Goal: Information Seeking & Learning: Learn about a topic

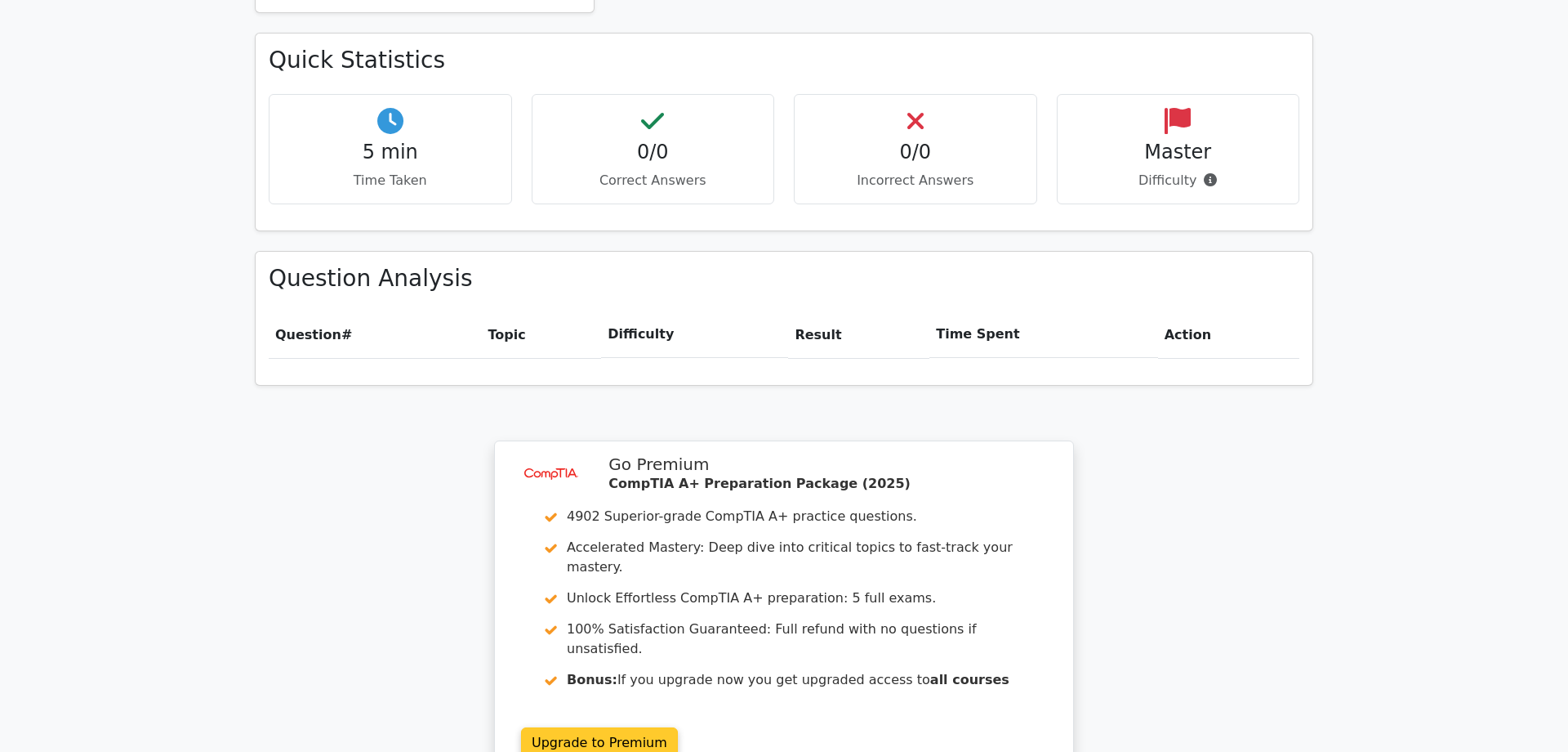
scroll to position [1128, 0]
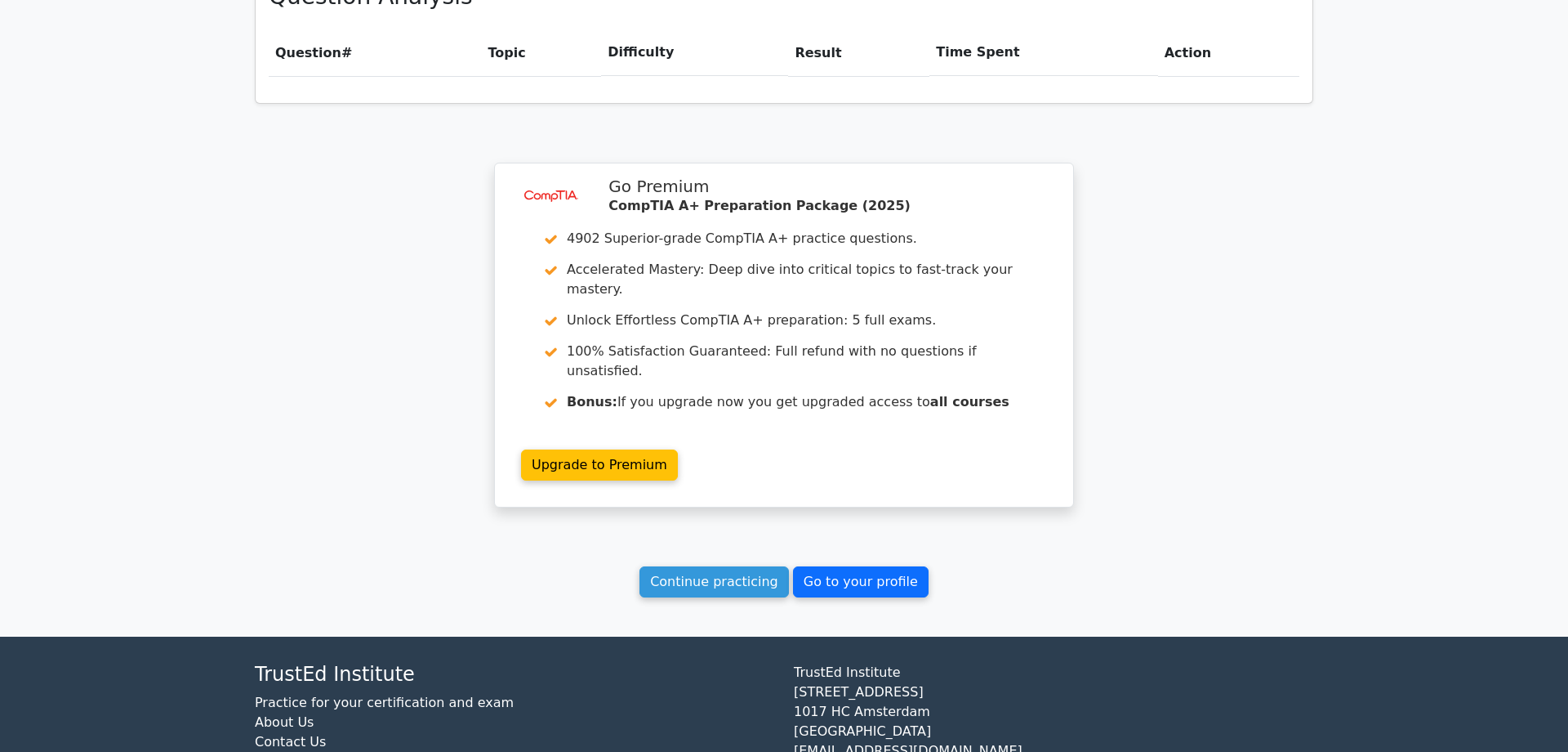
click at [900, 566] on link "Go to your profile" at bounding box center [861, 581] width 135 height 31
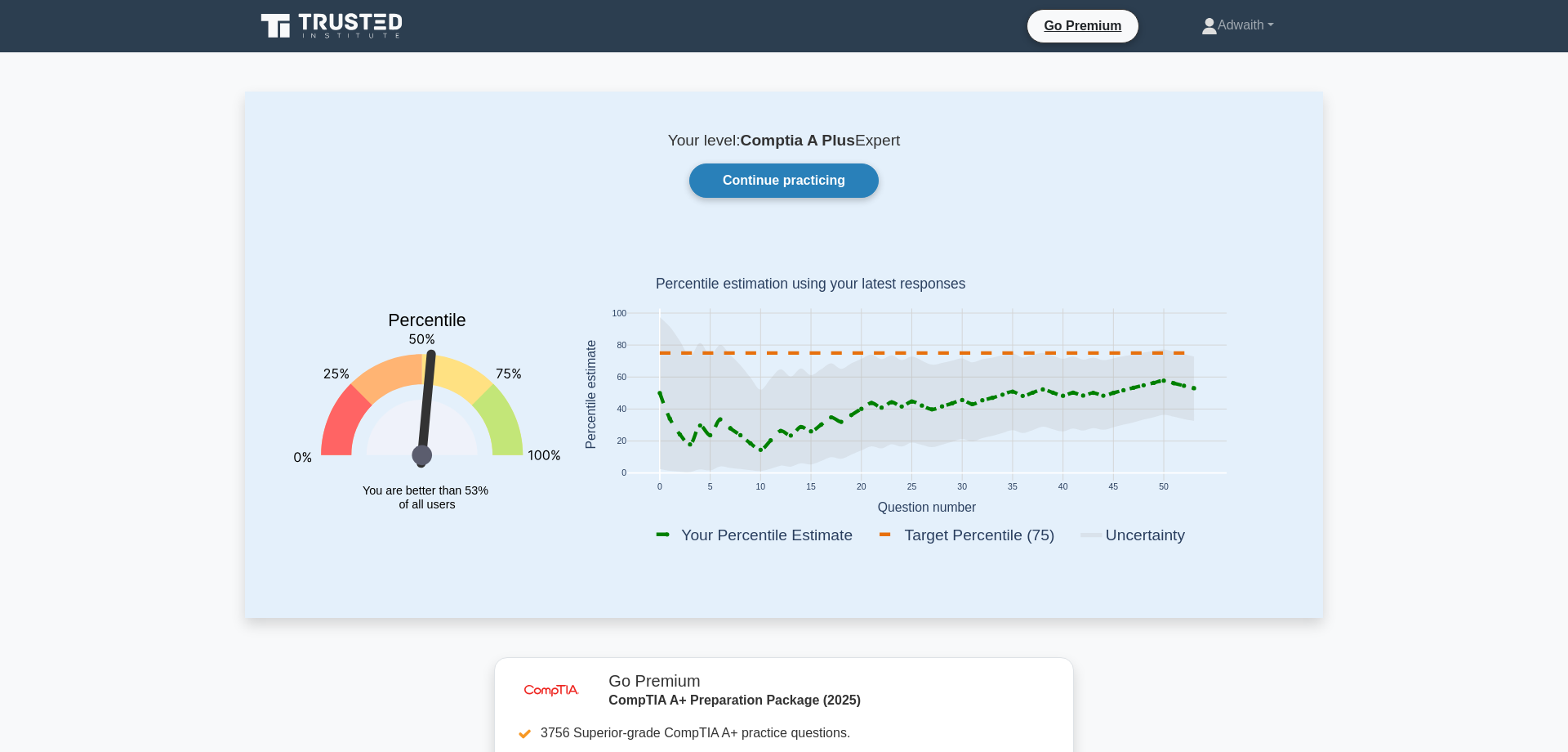
click at [761, 198] on link "Continue practicing" at bounding box center [784, 181] width 189 height 35
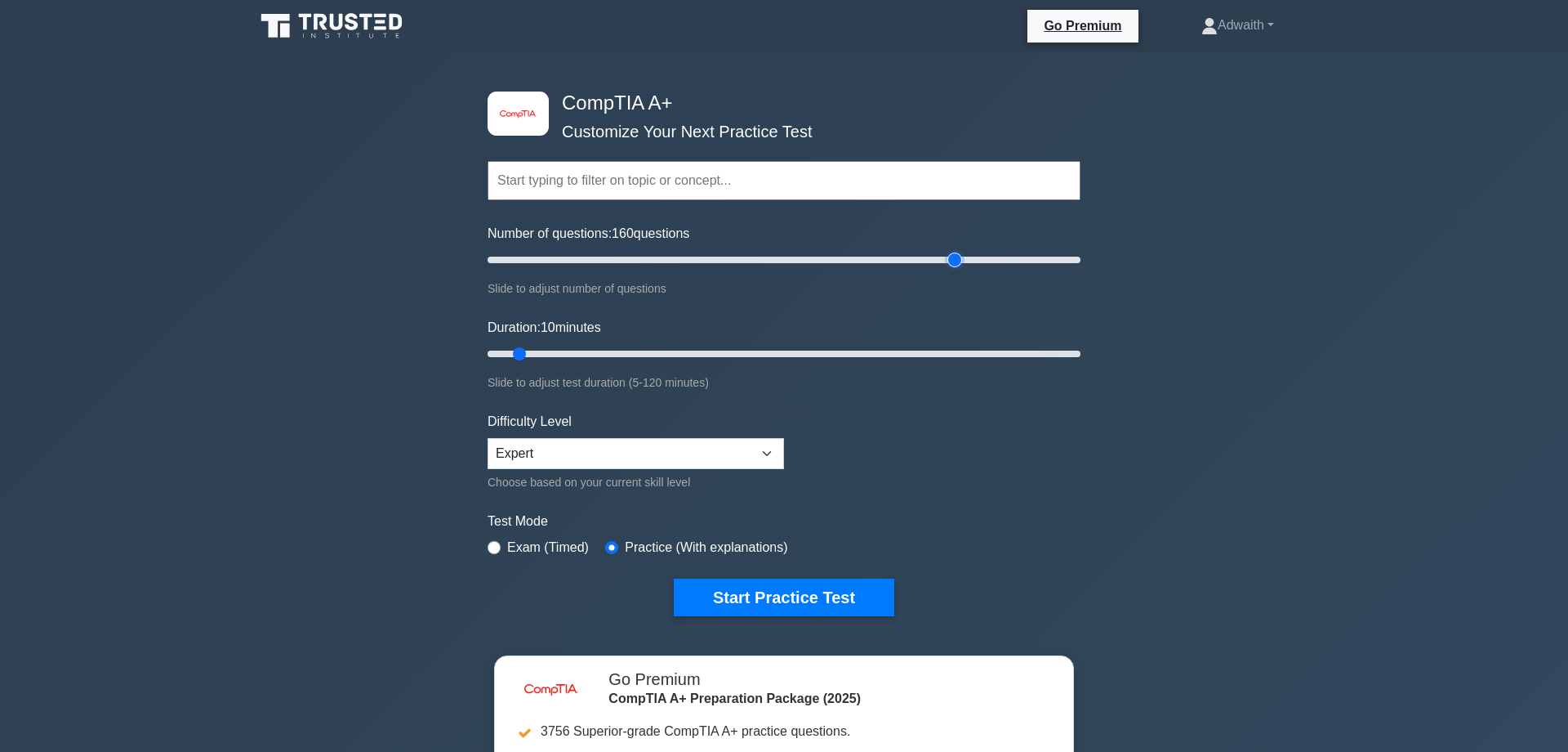
drag, startPoint x: 513, startPoint y: 257, endPoint x: 961, endPoint y: 318, distance: 452.1
type input "160"
click at [961, 270] on input "Number of questions: 160 questions" at bounding box center [784, 260] width 593 height 20
drag, startPoint x: 520, startPoint y: 349, endPoint x: 1197, endPoint y: 426, distance: 681.4
type input "120"
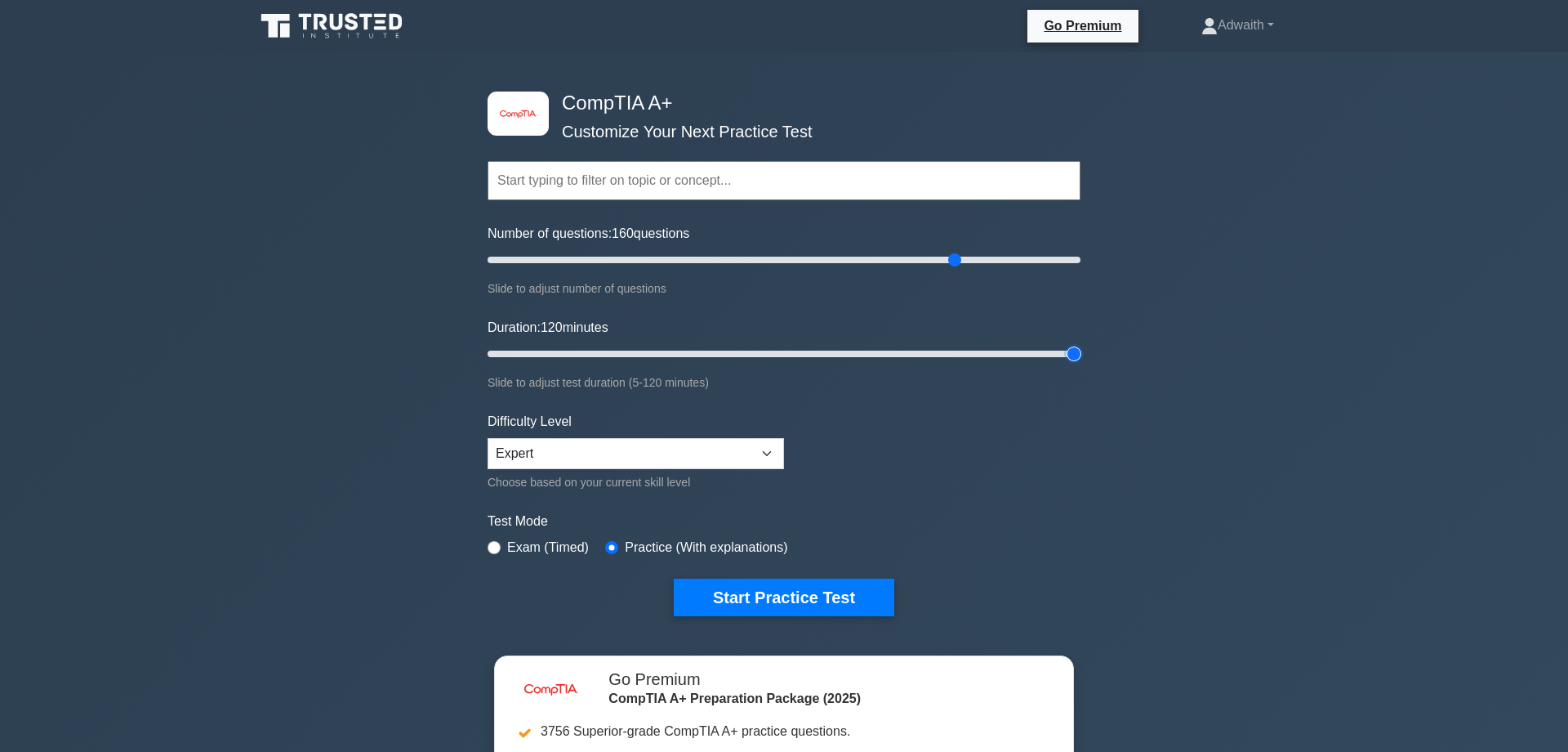
click at [1081, 364] on input "Duration: 120 minutes" at bounding box center [784, 354] width 593 height 20
drag, startPoint x: 759, startPoint y: 589, endPoint x: 746, endPoint y: 566, distance: 26.4
click at [757, 584] on button "Start Practice Test" at bounding box center [784, 597] width 221 height 37
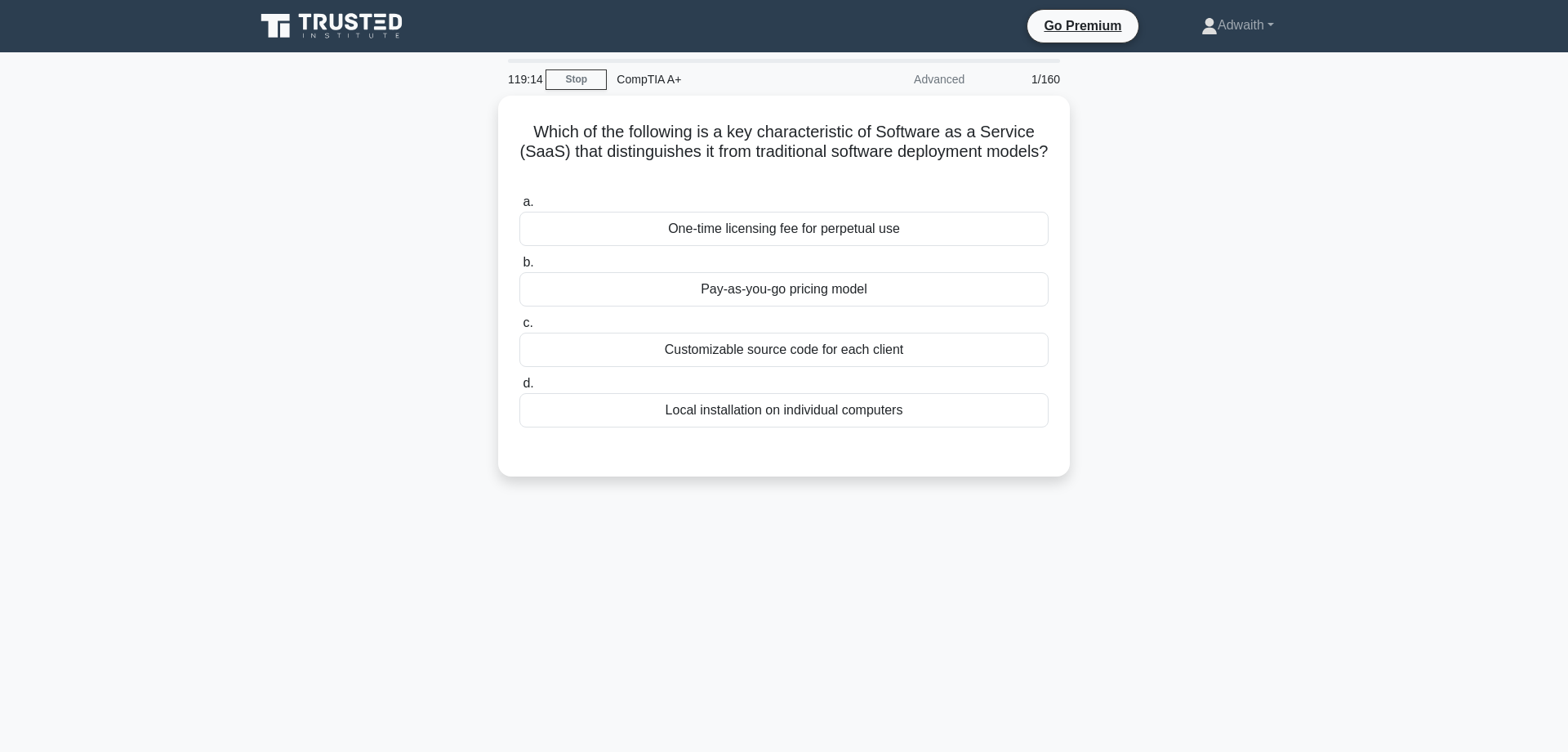
click at [237, 377] on main "119:14 Stop CompTIA A+ Advanced 1/160 Which of the following is a key character…" at bounding box center [784, 467] width 1568 height 830
drag, startPoint x: 312, startPoint y: 525, endPoint x: 304, endPoint y: 527, distance: 8.2
click at [305, 527] on div "119:12 Stop CompTIA A+ Advanced 1/160 Which of the following is a key character…" at bounding box center [784, 467] width 1078 height 817
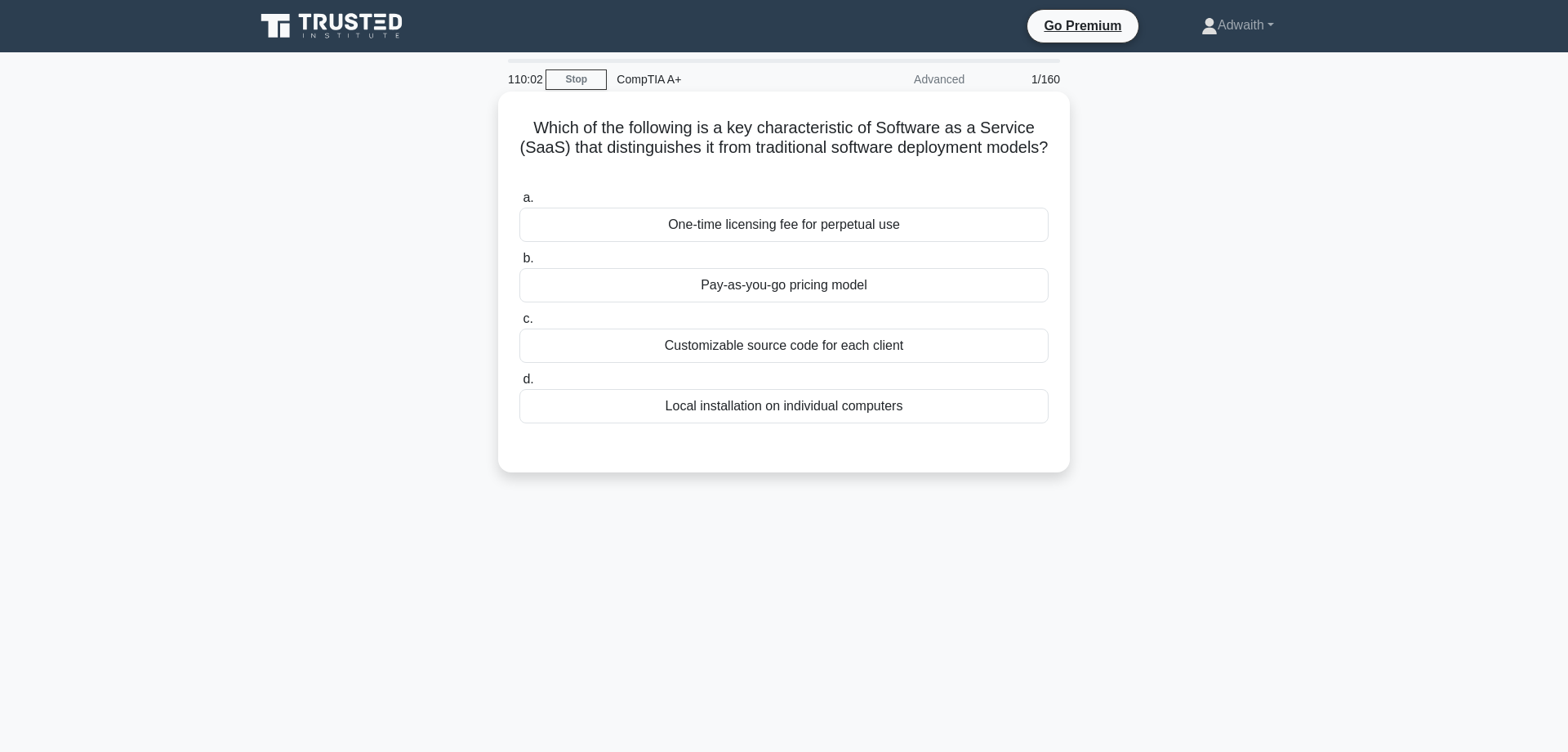
click at [814, 281] on div "Pay-as-you-go pricing model" at bounding box center [784, 285] width 529 height 35
click at [519, 264] on input "b. Pay-as-you-go pricing model" at bounding box center [519, 259] width 0 height 11
radio input "true"
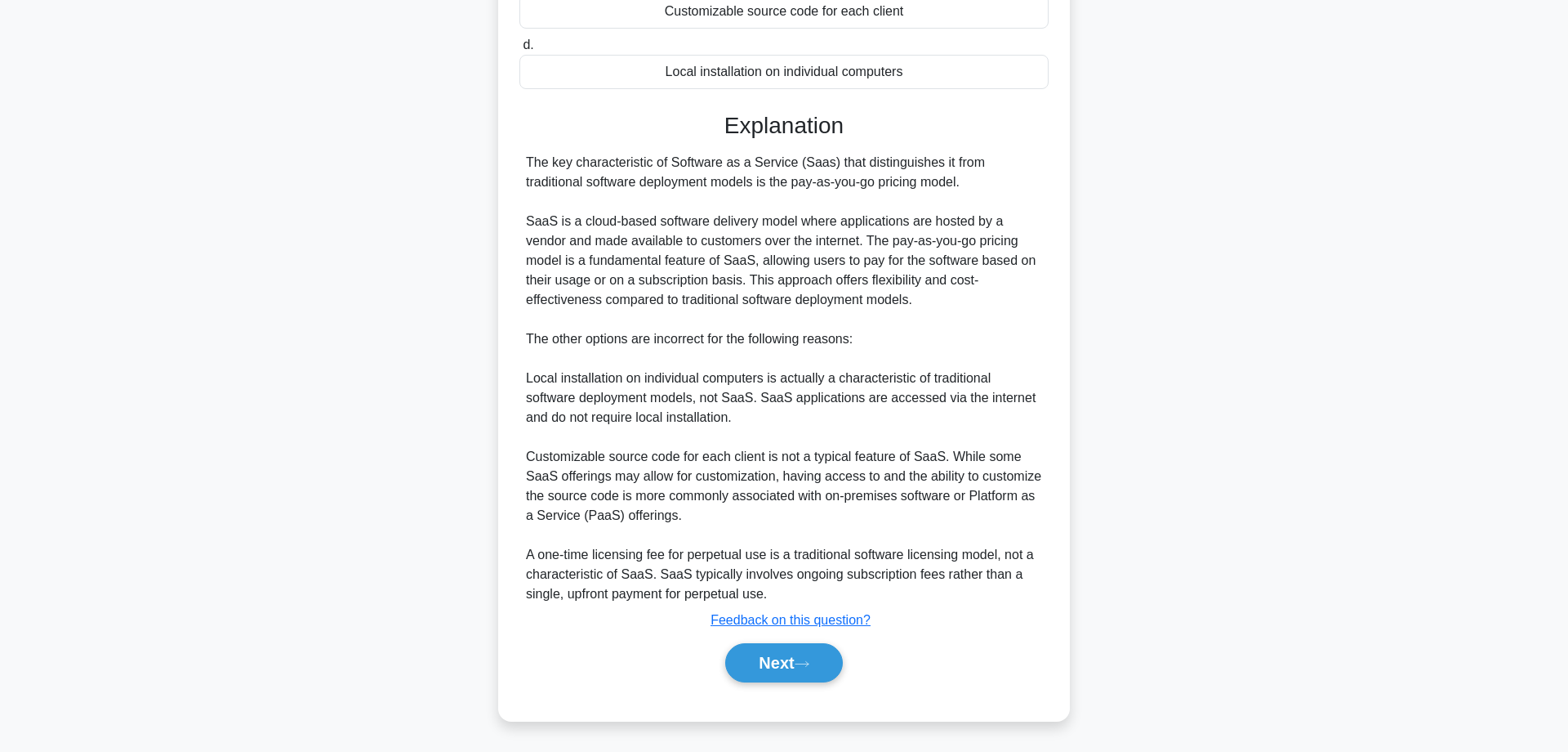
scroll to position [355, 0]
click at [761, 656] on button "Next" at bounding box center [784, 663] width 117 height 39
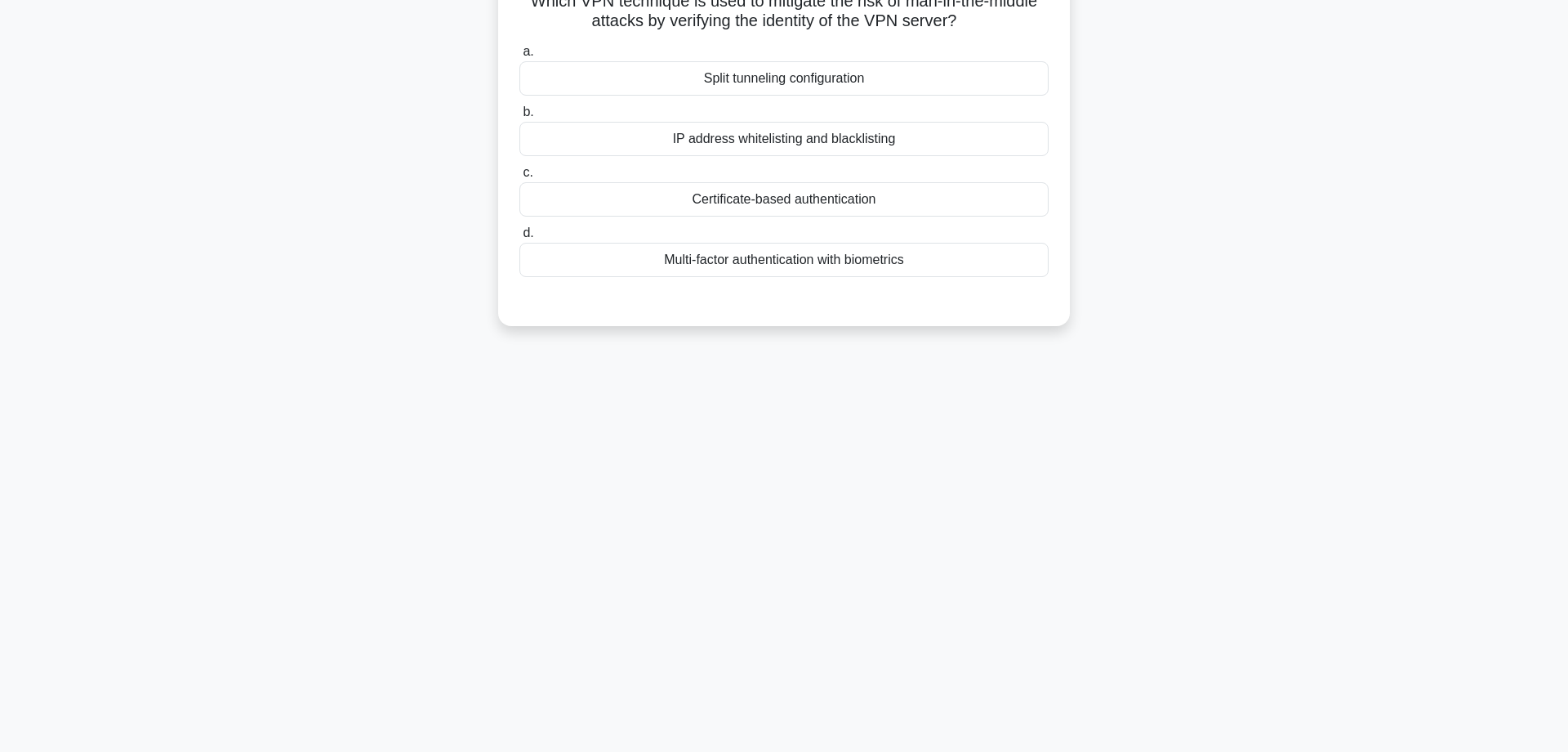
scroll to position [0, 0]
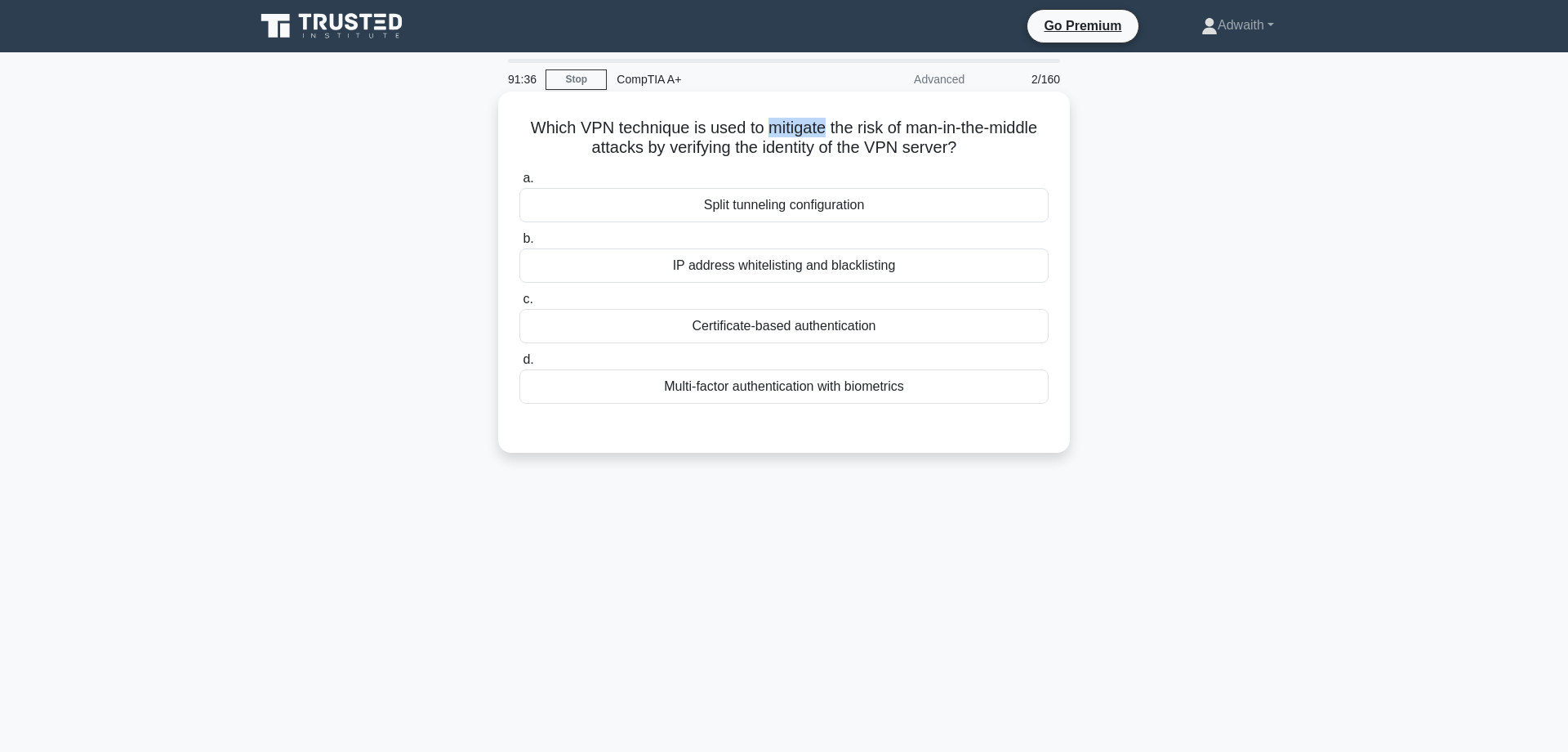
drag, startPoint x: 792, startPoint y: 123, endPoint x: 854, endPoint y: 115, distance: 62.5
click at [856, 118] on h5 "Which VPN technique is used to mitigate the risk of man-in-the-middle attacks b…" at bounding box center [784, 138] width 533 height 41
copy h5 "mitigate"
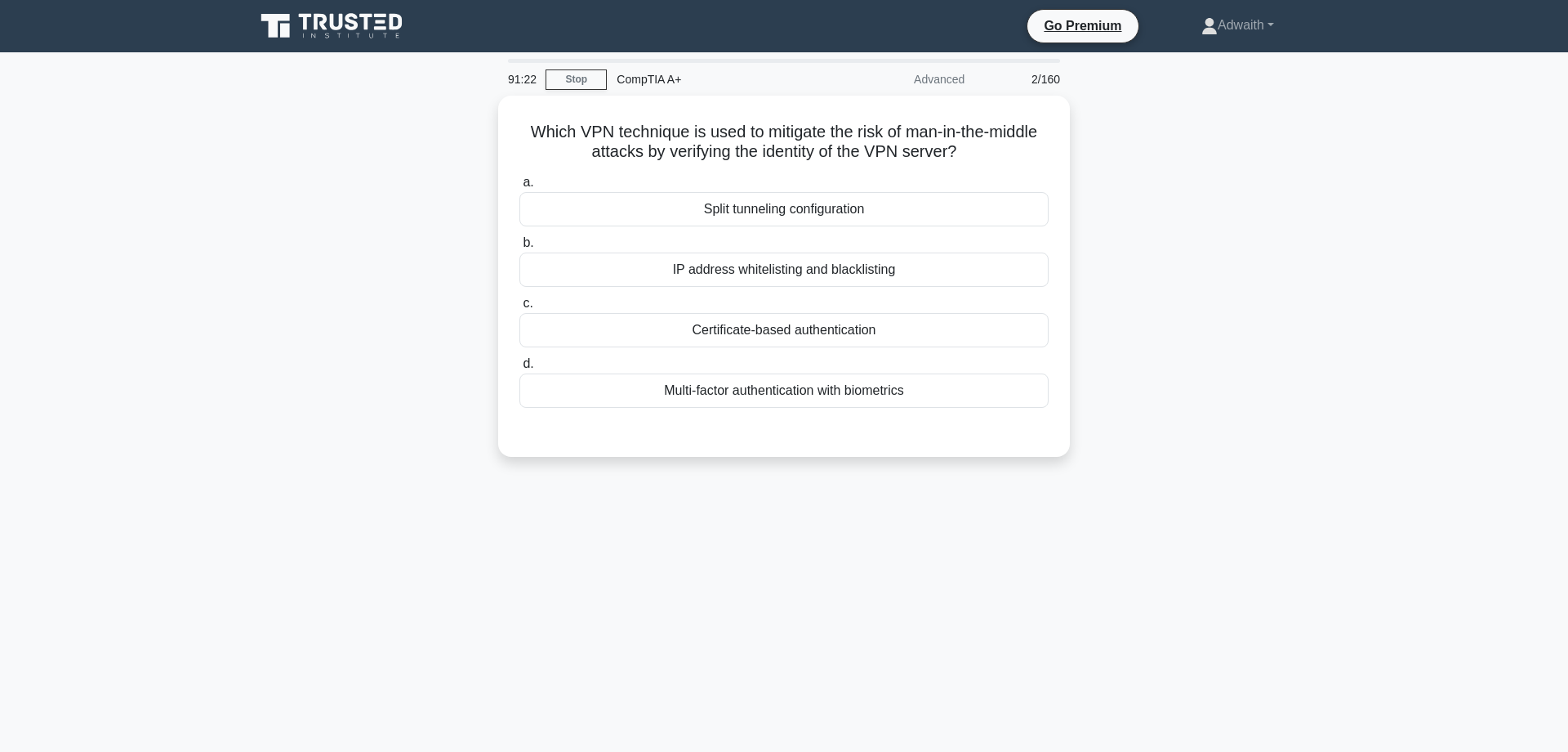
click at [1345, 151] on main "91:22 Stop CompTIA A+ Advanced 2/160 Which VPN technique is used to mitigate th…" at bounding box center [784, 467] width 1568 height 830
click at [810, 266] on div "IP address whitelisting and blacklisting" at bounding box center [784, 265] width 529 height 35
click at [519, 245] on input "b. IP address whitelisting and blacklisting" at bounding box center [519, 239] width 0 height 11
radio input "true"
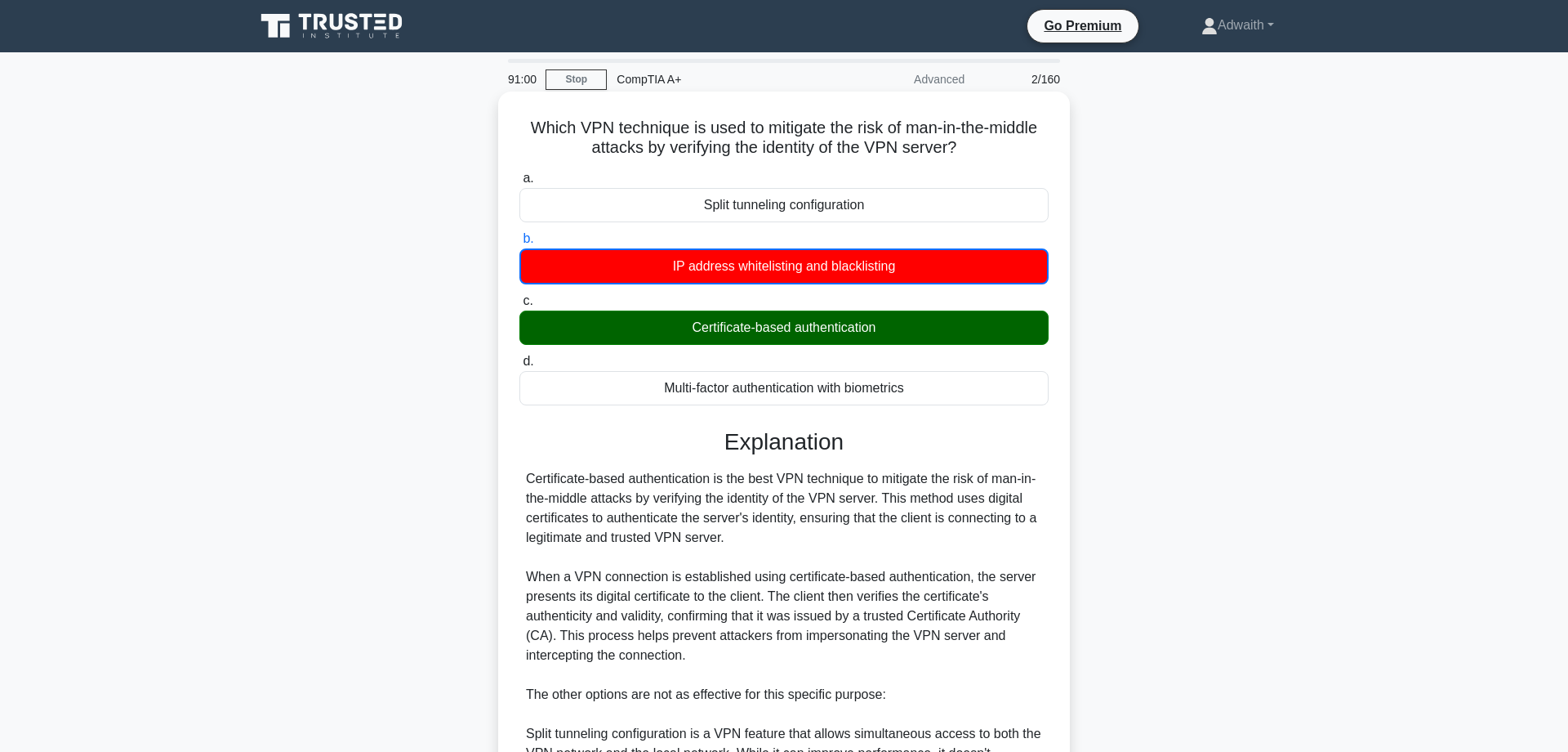
scroll to position [356, 0]
